Goal: Task Accomplishment & Management: Use online tool/utility

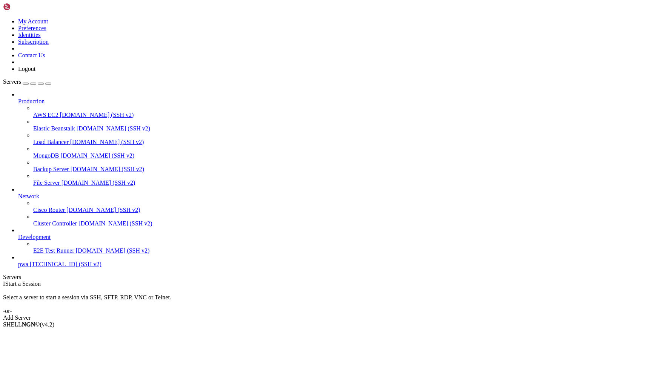
click at [28, 268] on span "pwa" at bounding box center [23, 264] width 10 height 6
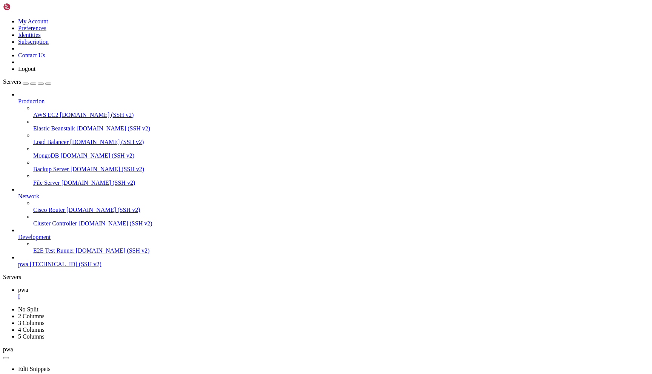
paste textarea "curl -s -X POST "https://qr.cucu.ai/api/v1/bisa/generated?=" \ -H "Authorizatio…"
type textarea "curl -s -X POST "https://qr.cucu.ai/api/v1/bisa/generated?=" \ -H "Authorizatio…"
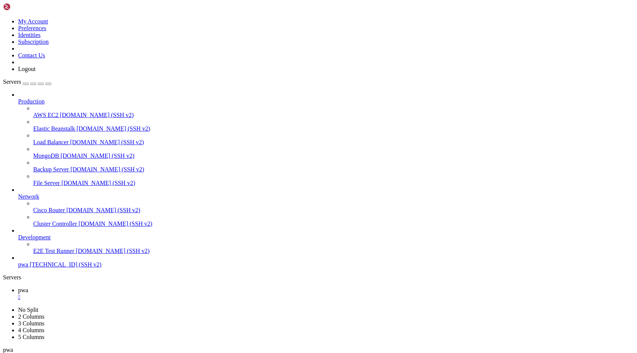
scroll to position [87, 0]
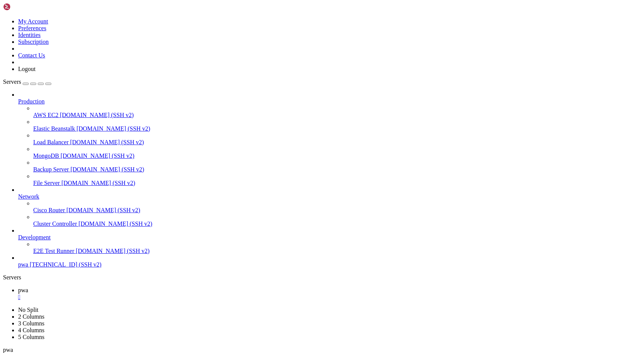
copy div "https://claude.ai/oauth/authorize?code=true&client_id=9d1c250a-e61b-44d9-88ed-5…"
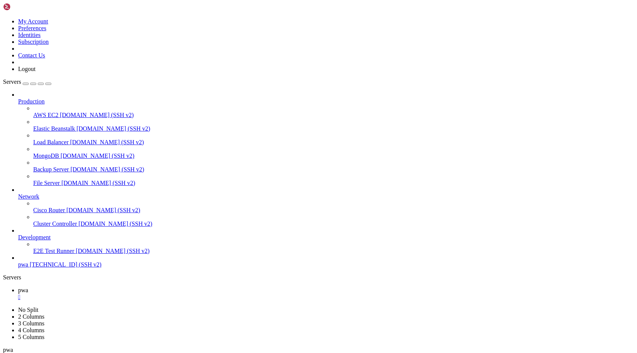
paste textarea "API QR Proceso para generar un QR Simple Login POST https://qrsandbox.cucu.bo/a…"
type textarea "API QR Proceso para generar un QR Simple Login POST https://qrsandbox.cucu.bo/a…"
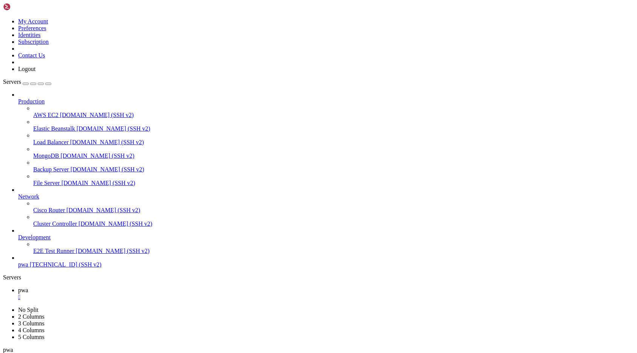
scroll to position [8176, 0]
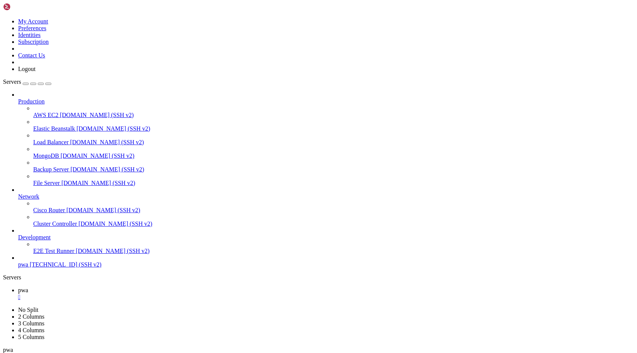
scroll to position [10000, 0]
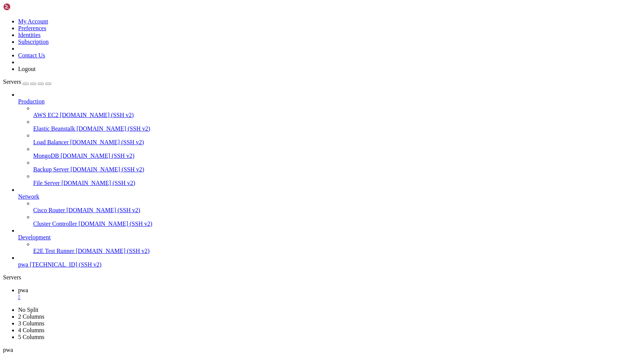
scroll to position [10630, 0]
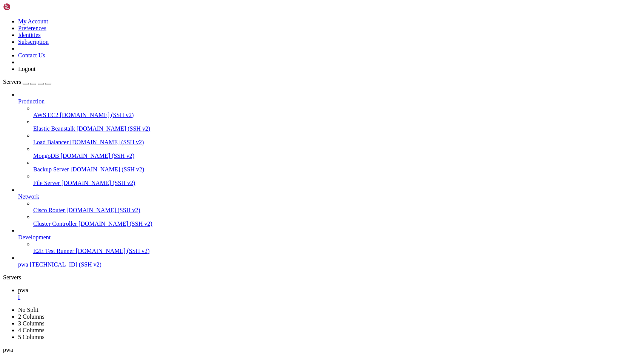
scroll to position [285, 0]
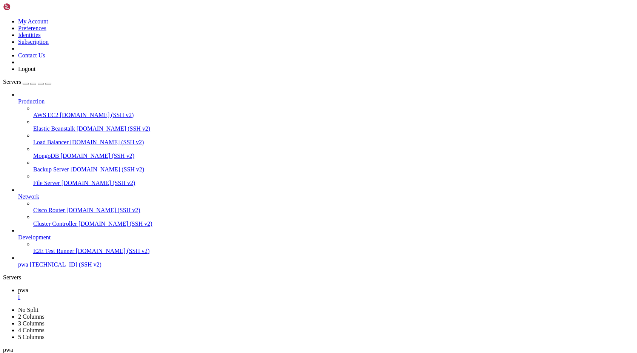
scroll to position [26173, 0]
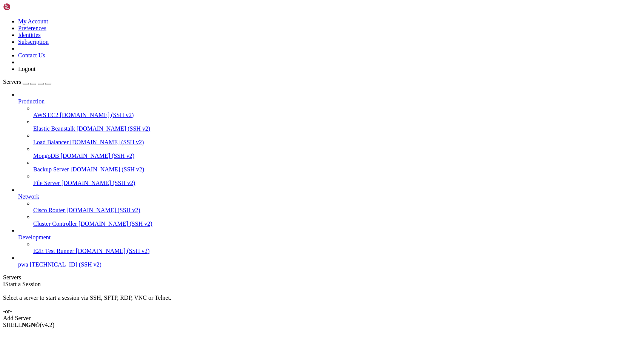
click at [28, 268] on span "pwa" at bounding box center [23, 264] width 10 height 6
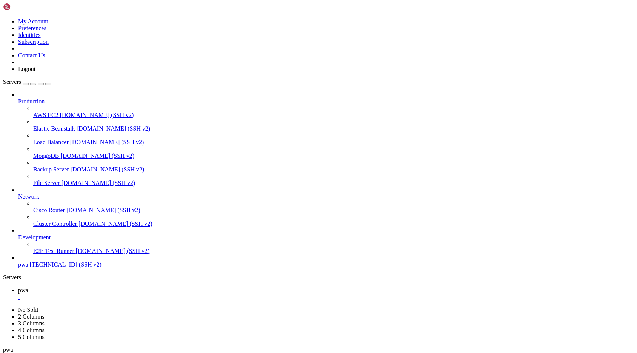
scroll to position [5933, 0]
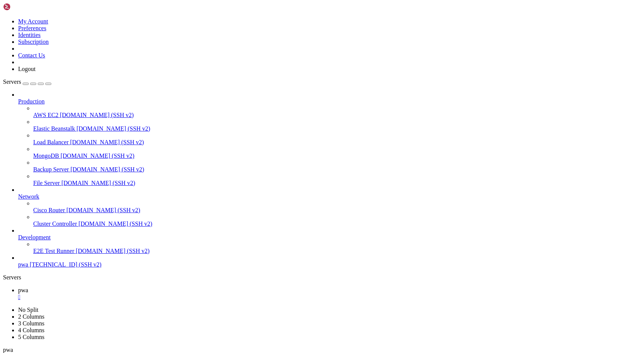
scroll to position [647, 0]
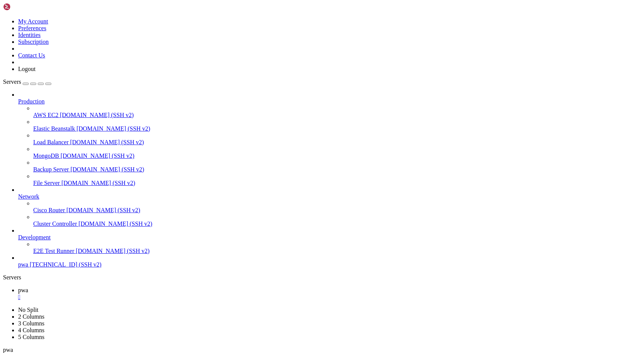
drag, startPoint x: 310, startPoint y: 620, endPoint x: 251, endPoint y: 532, distance: 106.1
copy div "● Файл слишком большой. Мне нужно добавить эндпоинты перед строкой 2304. Из-за …"
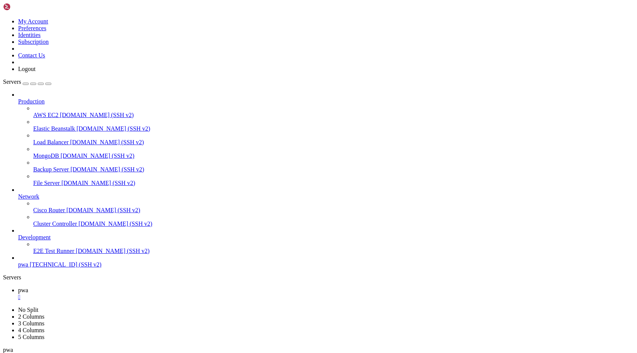
scroll to position [15778, 0]
drag, startPoint x: 257, startPoint y: 632, endPoint x: 177, endPoint y: 554, distance: 111.5
copy div "● Файл слишком большой. Мне нужно добавить эндпоинты перед строкой 2304. Из-за …"
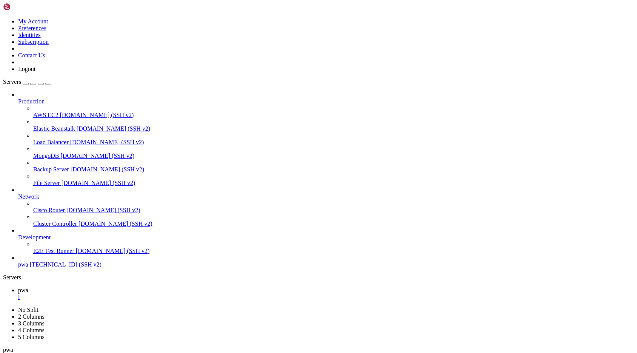
scroll to position [22507, 0]
drag, startPoint x: 393, startPoint y: 672, endPoint x: 442, endPoint y: 674, distance: 48.7
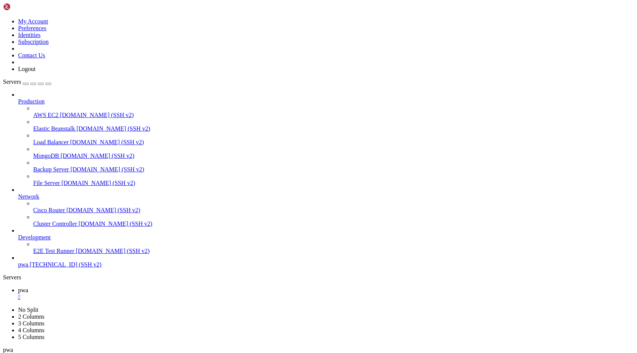
scroll to position [22763, 0]
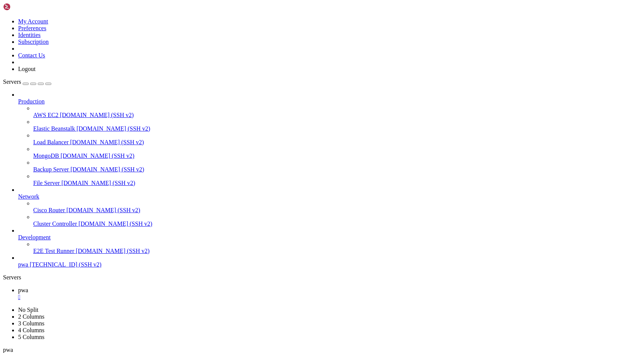
scroll to position [30515, 0]
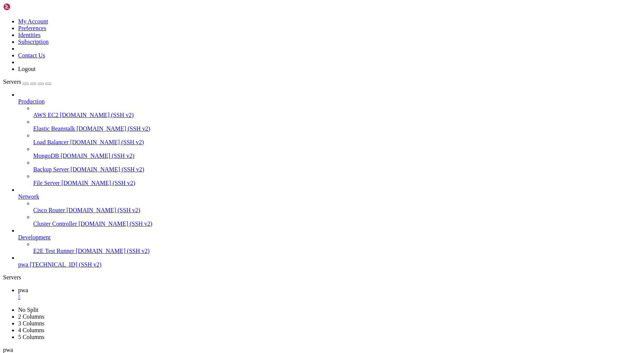
scroll to position [34944, 0]
click at [3, 18] on icon at bounding box center [3, 18] width 0 height 0
click at [35, 72] on link "Logout" at bounding box center [26, 69] width 17 height 6
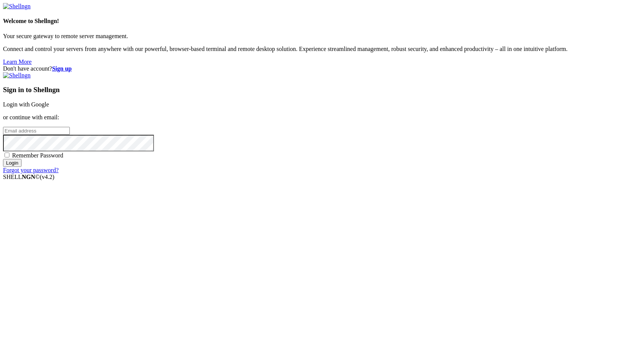
click at [49, 108] on link "Login with Google" at bounding box center [26, 104] width 46 height 6
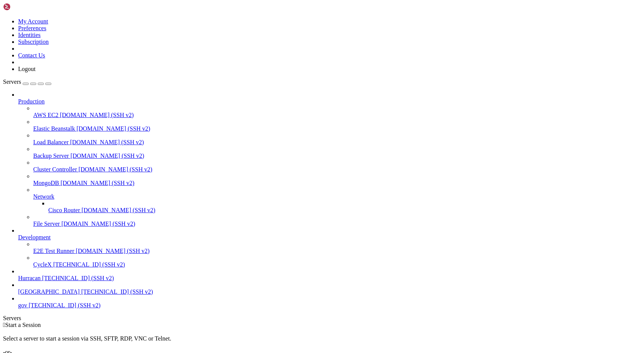
scroll to position [12, 0]
click at [436, 328] on div "Select a server to start a session via SSH, SFTP, RDP, VNC or Telnet. -or-" at bounding box center [318, 341] width 631 height 27
click at [403, 328] on div "Select a server to start a session via SSH, SFTP, RDP, VNC or Telnet. -or-" at bounding box center [318, 341] width 631 height 27
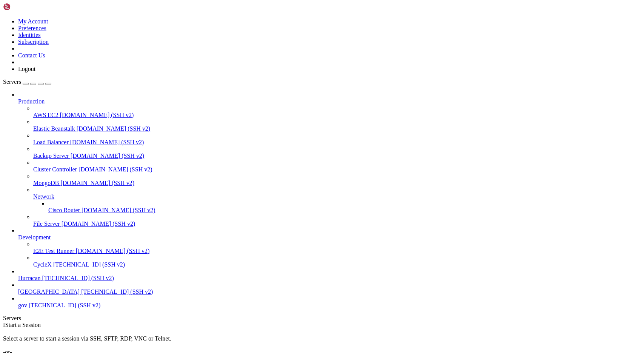
click at [397, 328] on div "Select a server to start a session via SSH, SFTP, RDP, VNC or Telnet. -or-" at bounding box center [318, 341] width 631 height 27
click at [396, 328] on div "Select a server to start a session via SSH, SFTP, RDP, VNC or Telnet. -or-" at bounding box center [318, 341] width 631 height 27
click at [421, 328] on div "Select a server to start a session via SSH, SFTP, RDP, VNC or Telnet. -or-" at bounding box center [318, 341] width 631 height 27
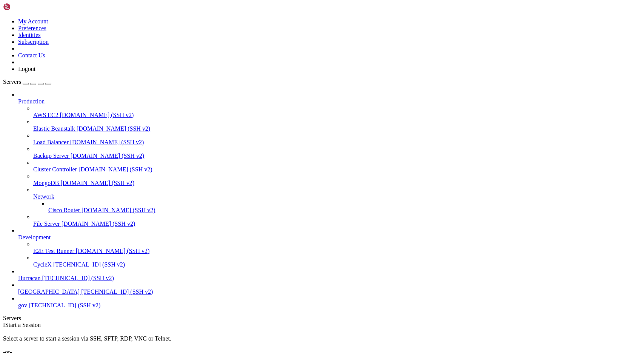
click at [422, 328] on div "Select a server to start a session via SSH, SFTP, RDP, VNC or Telnet. -or-" at bounding box center [318, 341] width 631 height 27
click at [444, 328] on div "Select a server to start a session via SSH, SFTP, RDP, VNC or Telnet. -or-" at bounding box center [318, 341] width 631 height 27
click at [465, 328] on div "Select a server to start a session via SSH, SFTP, RDP, VNC or Telnet. -or-" at bounding box center [318, 341] width 631 height 27
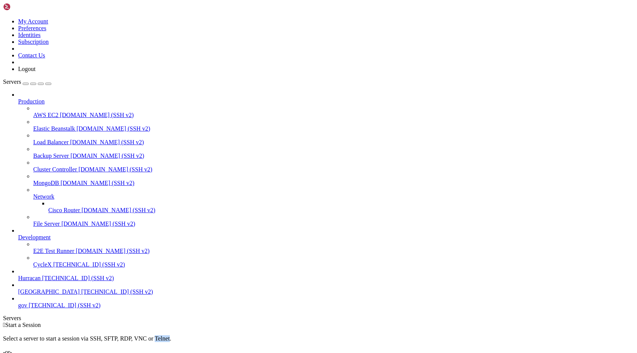
click at [465, 328] on div "Select a server to start a session via SSH, SFTP, RDP, VNC or Telnet. -or-" at bounding box center [318, 341] width 631 height 27
click at [497, 328] on div "Select a server to start a session via SSH, SFTP, RDP, VNC or Telnet. -or-" at bounding box center [318, 341] width 631 height 27
click at [470, 328] on div "Select a server to start a session via SSH, SFTP, RDP, VNC or Telnet. -or-" at bounding box center [318, 341] width 631 height 27
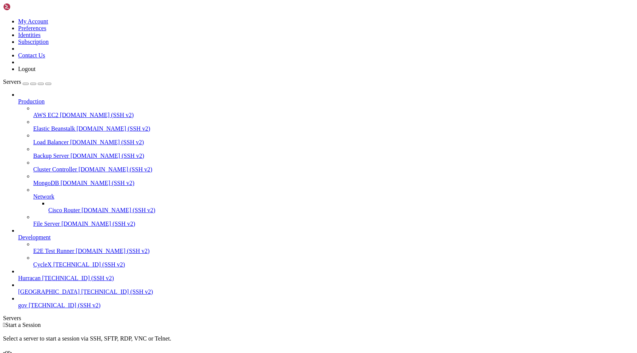
click at [440, 328] on div "Select a server to start a session via SSH, SFTP, RDP, VNC or Telnet. -or-" at bounding box center [318, 341] width 631 height 27
click at [441, 328] on div "Select a server to start a session via SSH, SFTP, RDP, VNC or Telnet. -or-" at bounding box center [318, 341] width 631 height 27
click at [418, 328] on div "Select a server to start a session via SSH, SFTP, RDP, VNC or Telnet. -or-" at bounding box center [318, 341] width 631 height 27
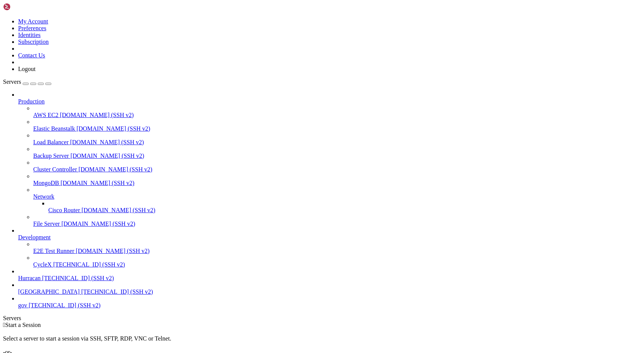
click at [406, 328] on div "Select a server to start a session via SSH, SFTP, RDP, VNC or Telnet. -or-" at bounding box center [318, 341] width 631 height 27
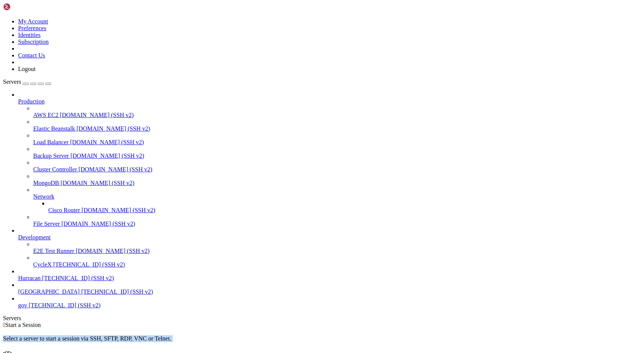
click at [406, 328] on div "Select a server to start a session via SSH, SFTP, RDP, VNC or Telnet. -or-" at bounding box center [318, 341] width 631 height 27
click at [409, 328] on div "Select a server to start a session via SSH, SFTP, RDP, VNC or Telnet. -or-" at bounding box center [318, 341] width 631 height 27
click at [411, 328] on div "Select a server to start a session via SSH, SFTP, RDP, VNC or Telnet. -or-" at bounding box center [318, 341] width 631 height 27
click at [412, 328] on div "Select a server to start a session via SSH, SFTP, RDP, VNC or Telnet. -or-" at bounding box center [318, 341] width 631 height 27
